Goal: Information Seeking & Learning: Learn about a topic

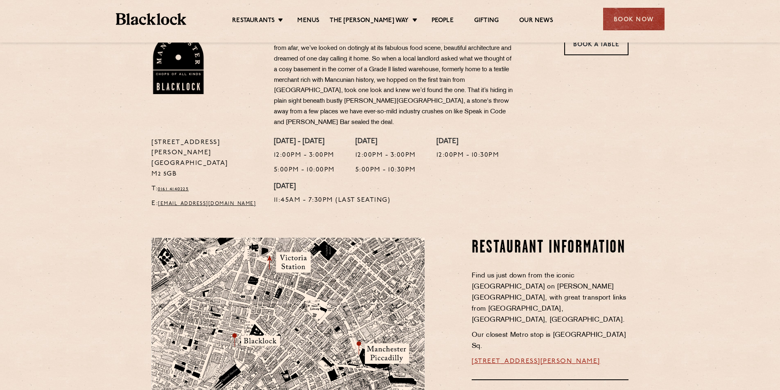
scroll to position [164, 0]
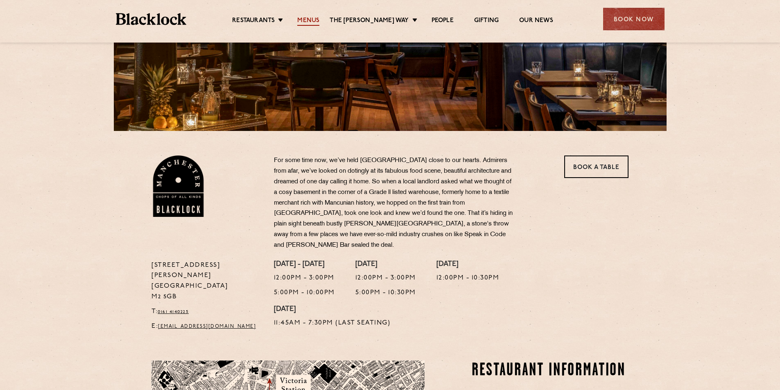
click at [306, 21] on link "Menus" at bounding box center [308, 21] width 22 height 9
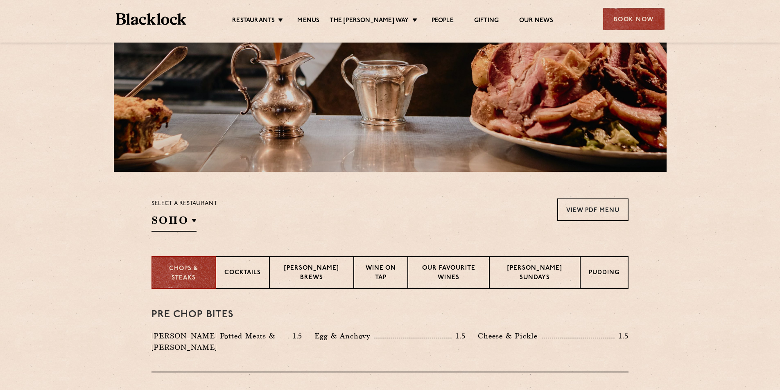
scroll to position [164, 0]
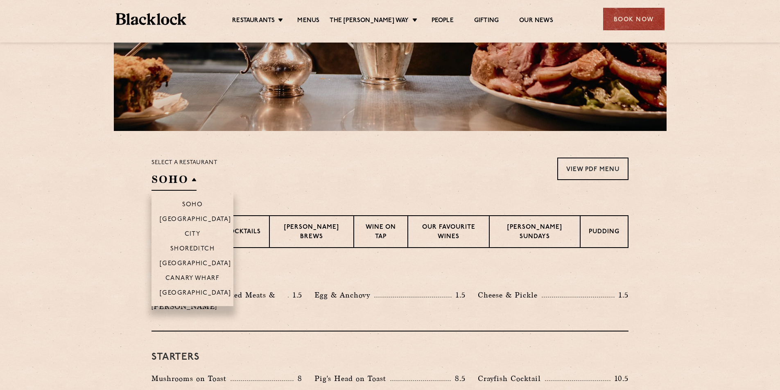
click at [169, 190] on h2 "SOHO" at bounding box center [174, 181] width 45 height 18
click at [204, 293] on p "[GEOGRAPHIC_DATA]" at bounding box center [196, 294] width 72 height 8
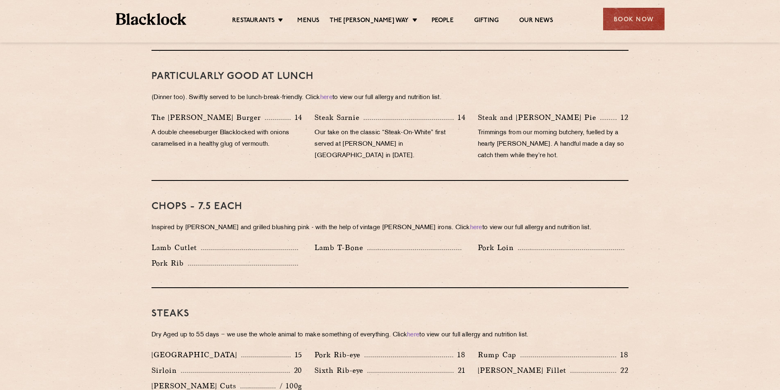
scroll to position [614, 0]
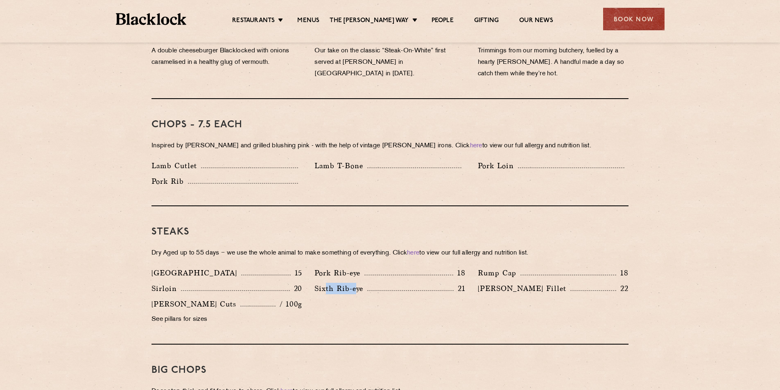
drag, startPoint x: 326, startPoint y: 277, endPoint x: 357, endPoint y: 279, distance: 30.3
click at [356, 283] on p "Sixth Rib-eye" at bounding box center [341, 288] width 53 height 11
click at [478, 283] on p "[PERSON_NAME] Fillet" at bounding box center [524, 288] width 93 height 11
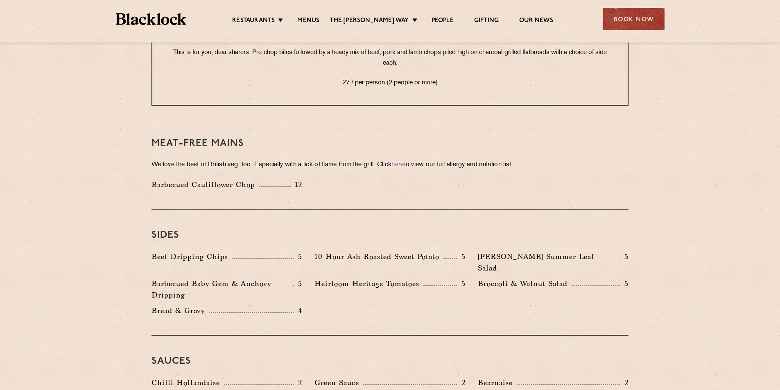
scroll to position [1188, 0]
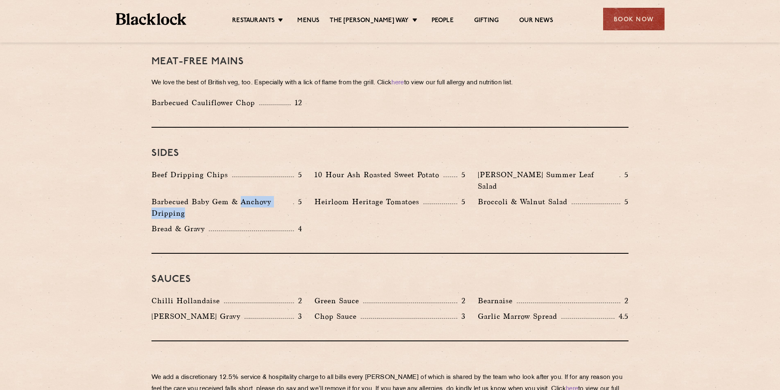
drag, startPoint x: 240, startPoint y: 171, endPoint x: 266, endPoint y: 175, distance: 26.0
click at [266, 196] on p "Barbecued Baby Gem & Anchovy Dripping" at bounding box center [223, 207] width 142 height 23
click at [485, 194] on div "Beef Dripping Chips 5 10 Hour Ash Roasted Sweet Potato 5 [PERSON_NAME] Summer L…" at bounding box center [390, 204] width 490 height 70
drag, startPoint x: 216, startPoint y: 342, endPoint x: 258, endPoint y: 346, distance: 41.6
click at [256, 372] on p "We add a discretionary 12.5% service & hospitality charge to all bills every [P…" at bounding box center [390, 389] width 477 height 34
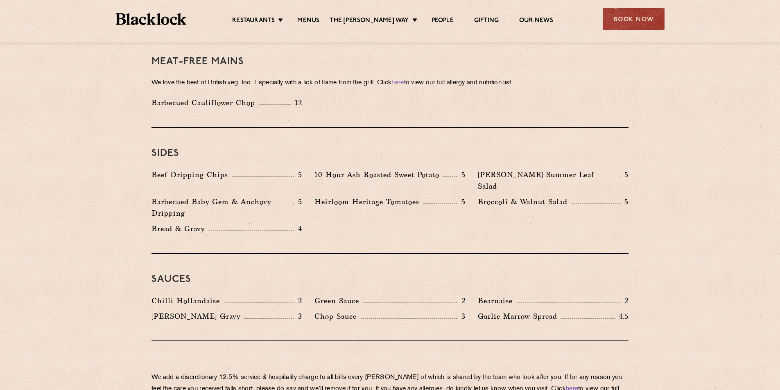
click at [320, 372] on p "We add a discretionary 12.5% service & hospitality charge to all bills every [P…" at bounding box center [390, 389] width 477 height 34
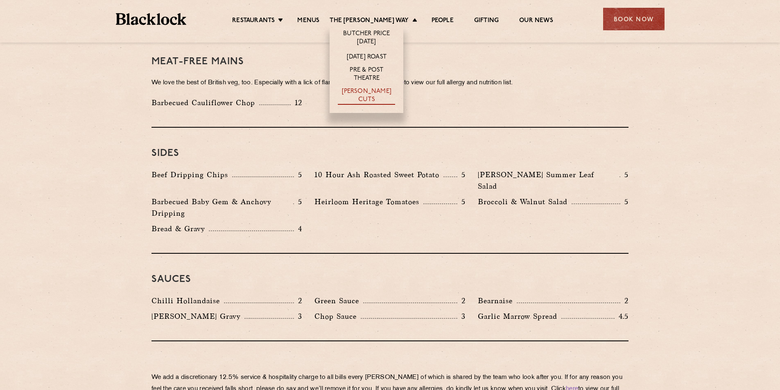
click at [392, 93] on link "[PERSON_NAME] Cuts" at bounding box center [366, 96] width 57 height 17
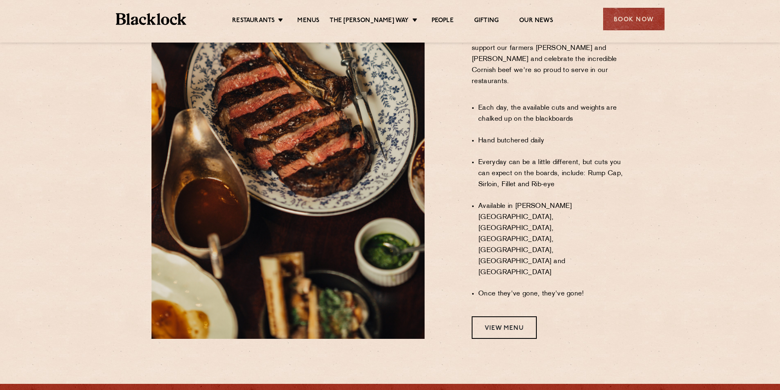
scroll to position [685, 0]
